Goal: Book appointment/travel/reservation

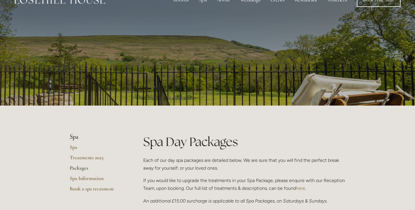
scroll to position [18, 0]
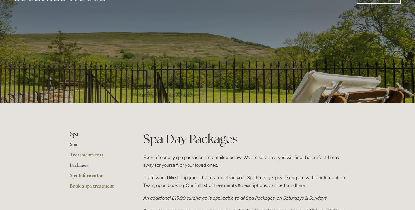
click at [77, 143] on link "Spa" at bounding box center [97, 146] width 55 height 10
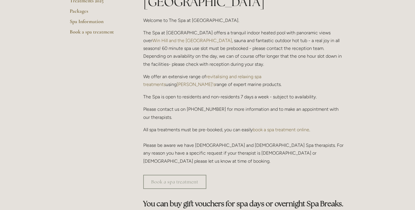
scroll to position [170, 0]
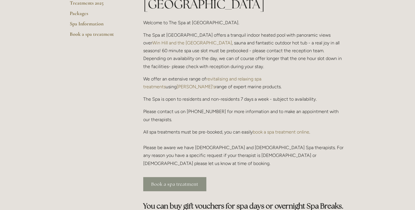
click at [164, 177] on link "Book a spa treatment" at bounding box center [174, 184] width 63 height 14
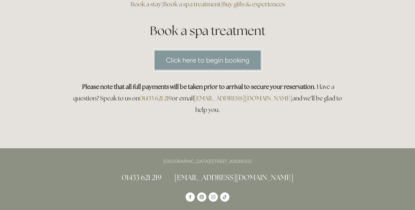
scroll to position [59, 0]
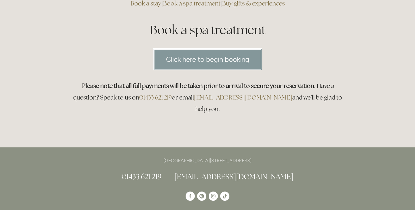
click at [194, 59] on link "Click here to begin booking" at bounding box center [207, 59] width 109 height 22
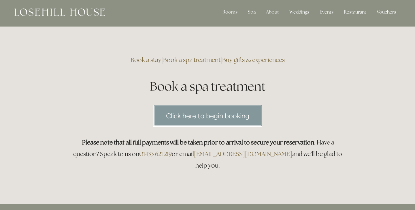
scroll to position [0, 0]
